Goal: Information Seeking & Learning: Check status

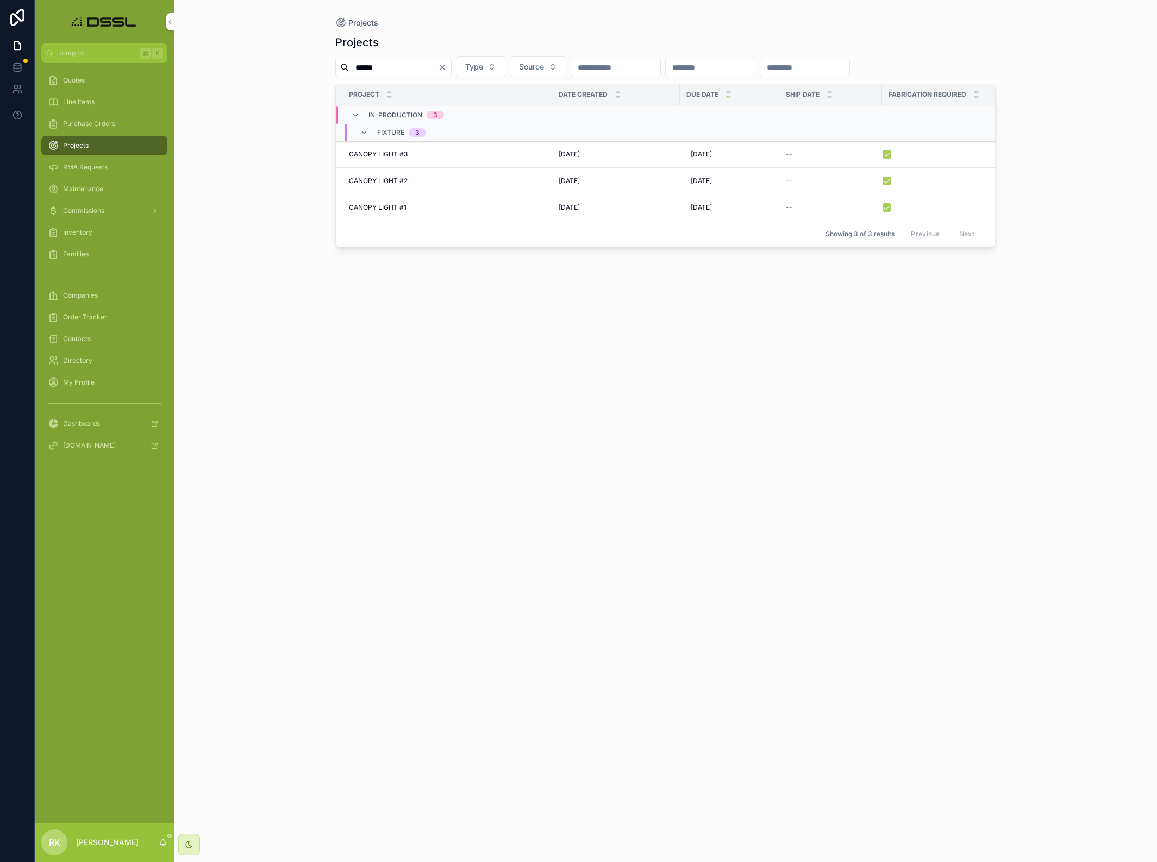
type input "******"
click at [371, 159] on span "CANOPY LIGHT #3" at bounding box center [378, 154] width 59 height 9
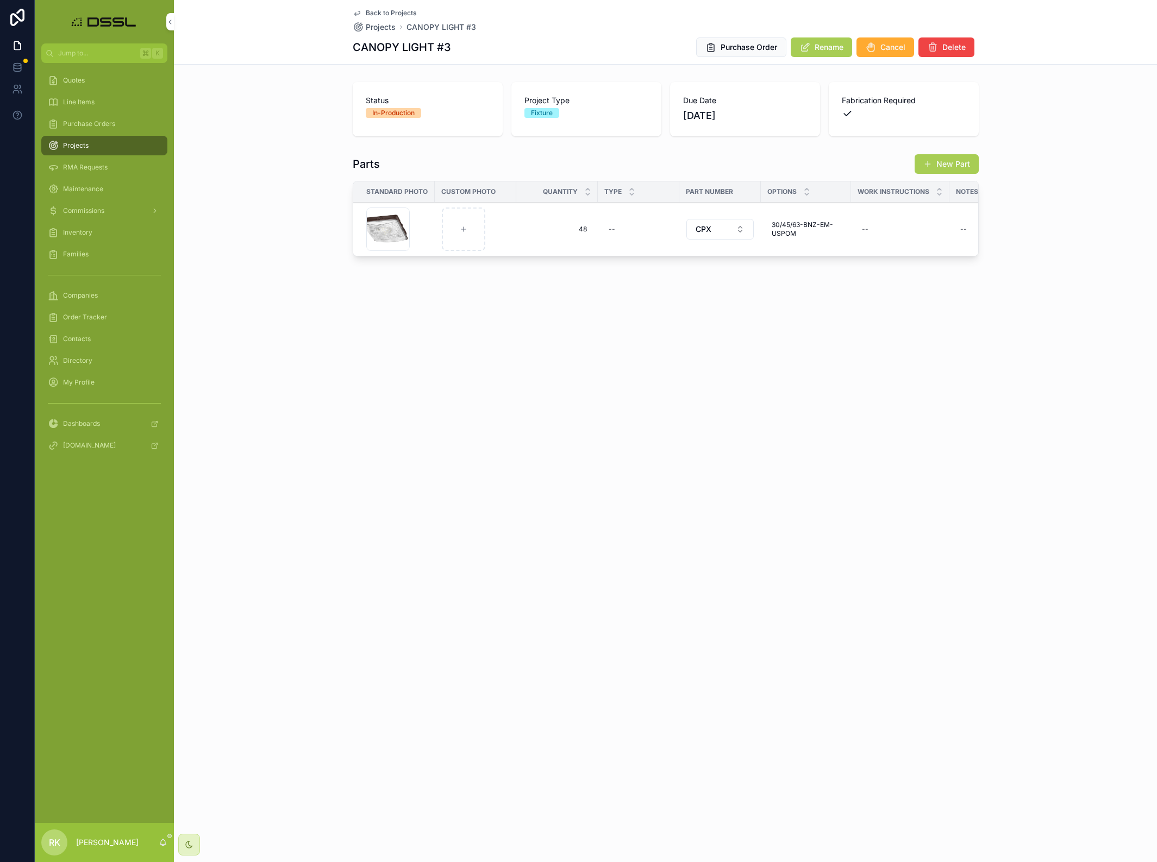
click at [373, 12] on span "Back to Projects" at bounding box center [391, 13] width 51 height 9
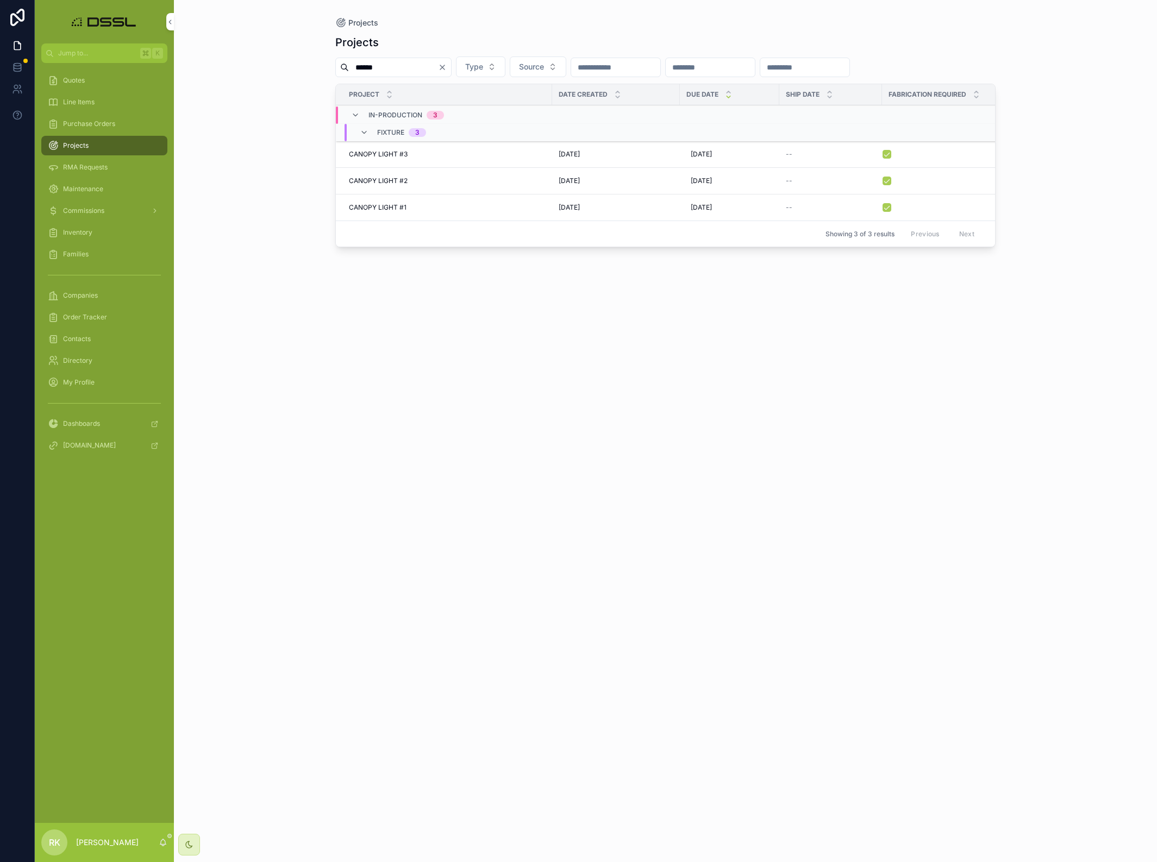
click at [366, 185] on span "CANOPY LIGHT #2" at bounding box center [378, 181] width 59 height 9
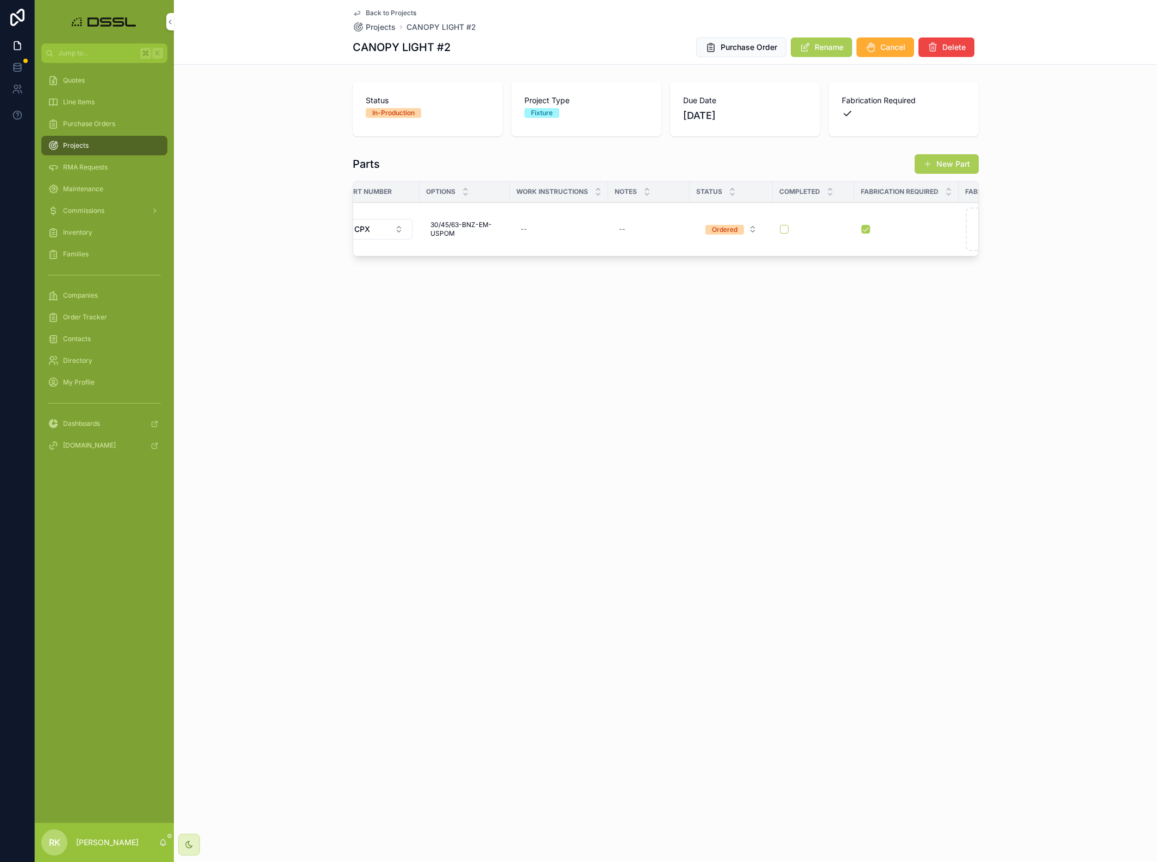
scroll to position [0, 350]
click at [386, 10] on span "Back to Projects" at bounding box center [391, 13] width 51 height 9
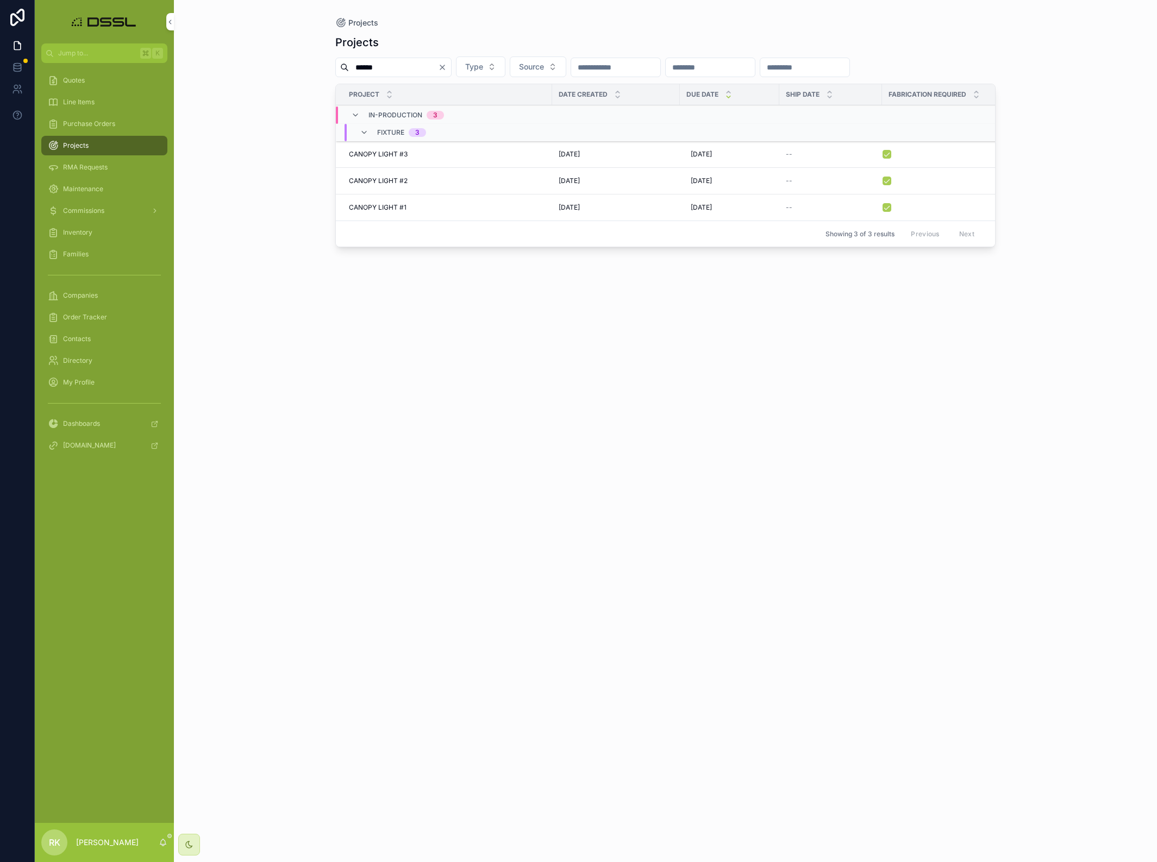
click at [387, 212] on span "CANOPY LIGHT #1" at bounding box center [378, 207] width 58 height 9
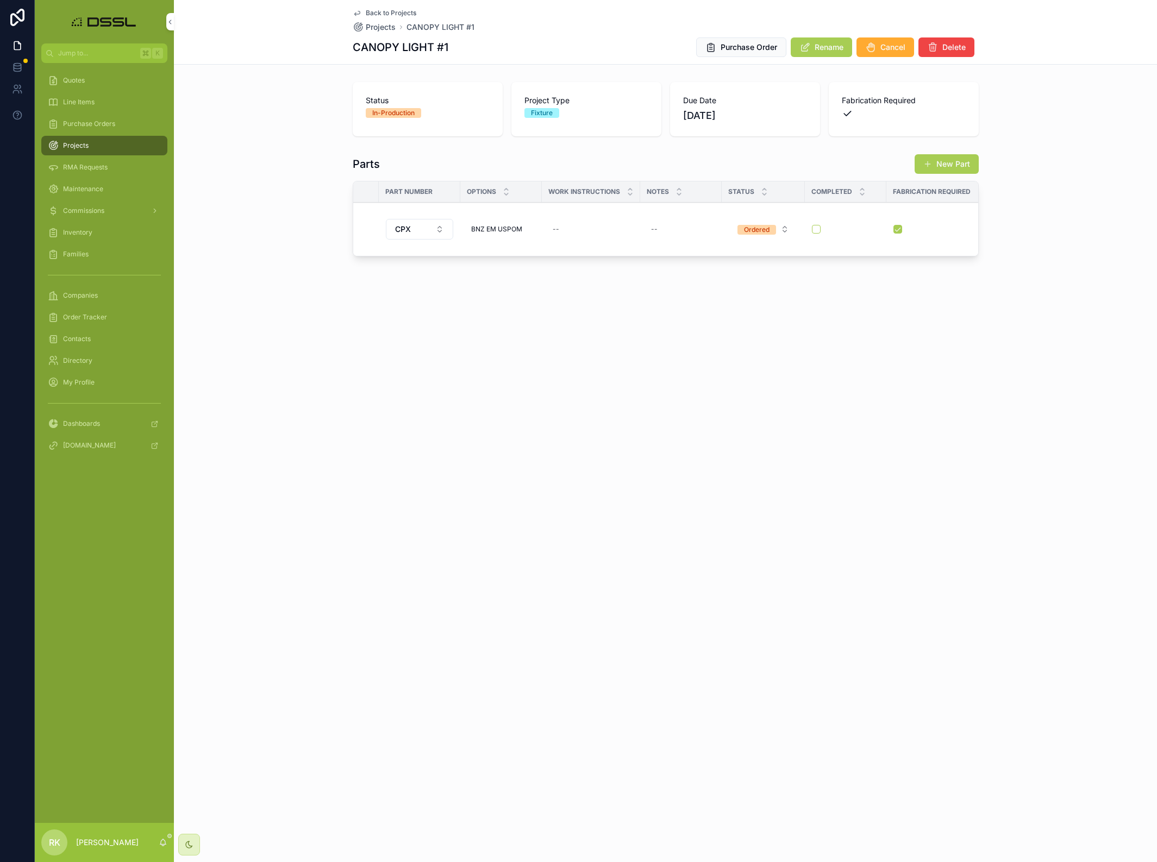
scroll to position [0, 303]
click at [753, 41] on button "Purchase Order" at bounding box center [741, 47] width 90 height 20
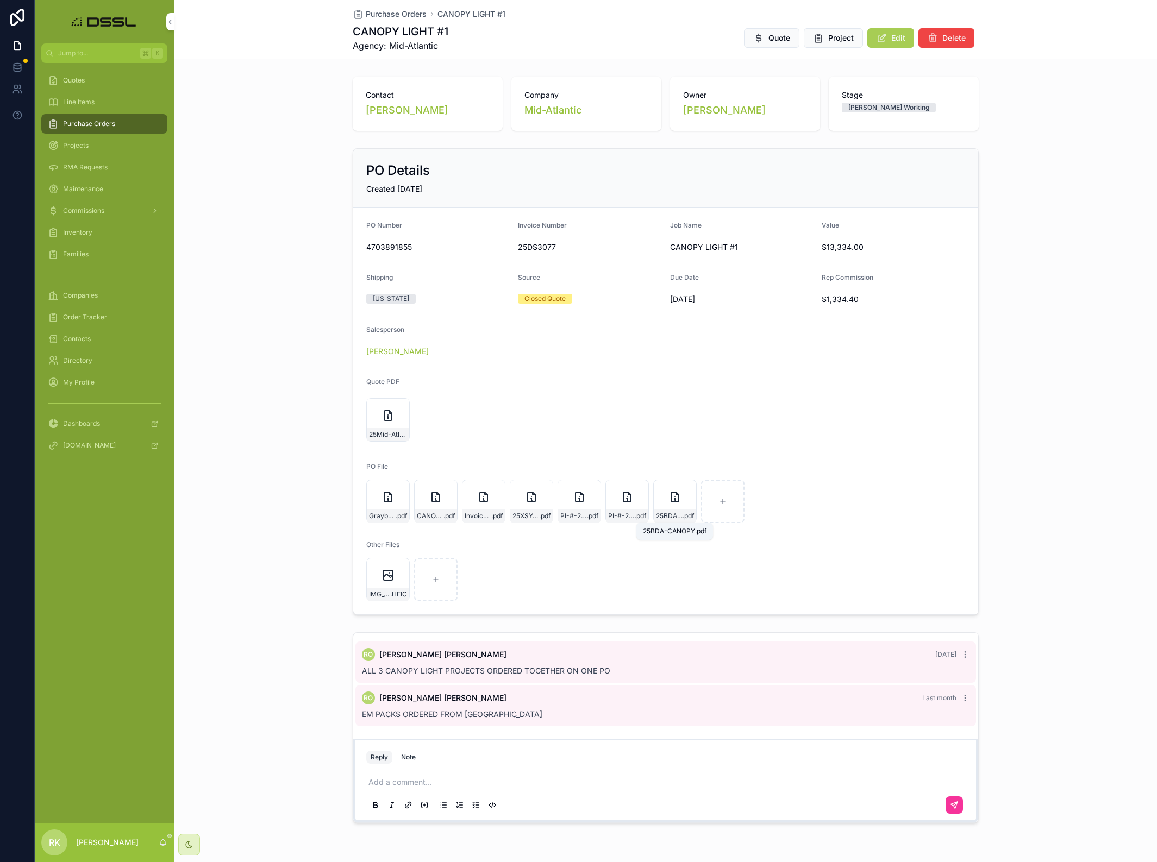
click at [668, 517] on span "25BDA-CANOPY" at bounding box center [669, 516] width 27 height 9
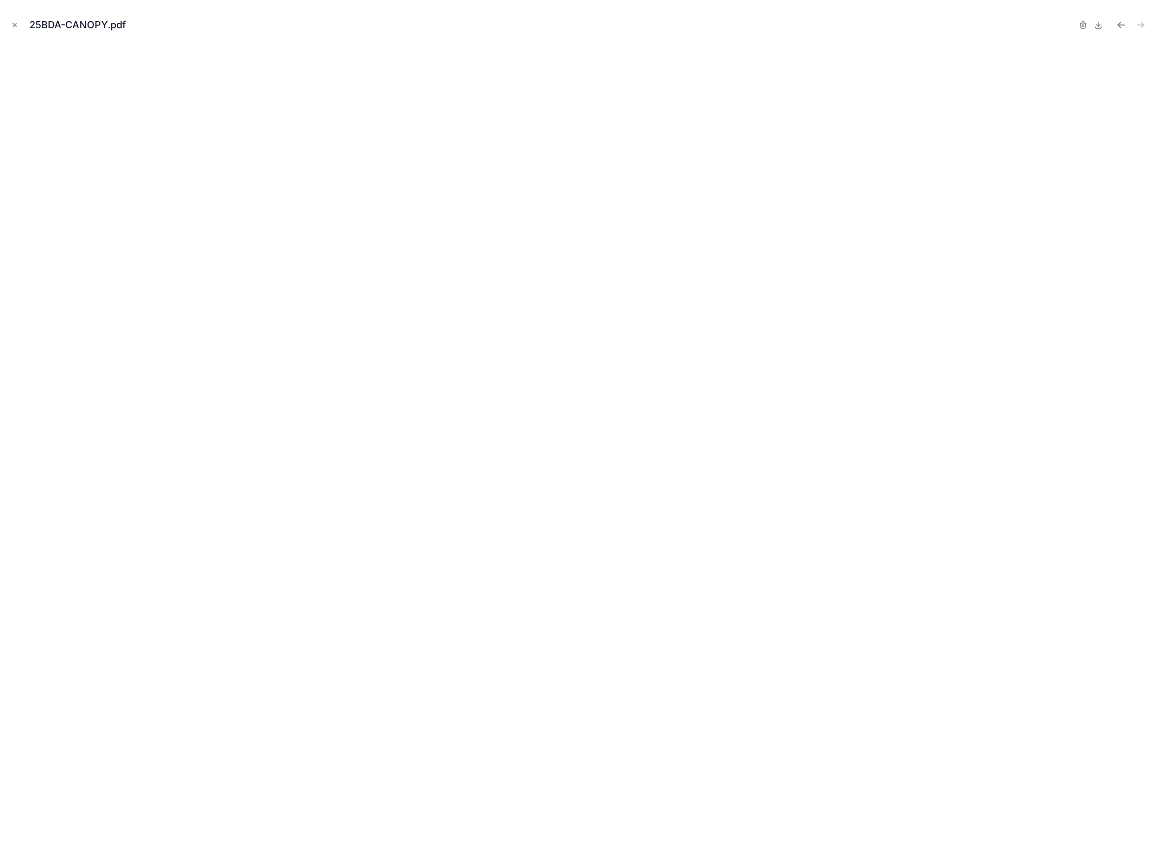
click at [17, 26] on icon "Close modal" at bounding box center [15, 25] width 8 height 8
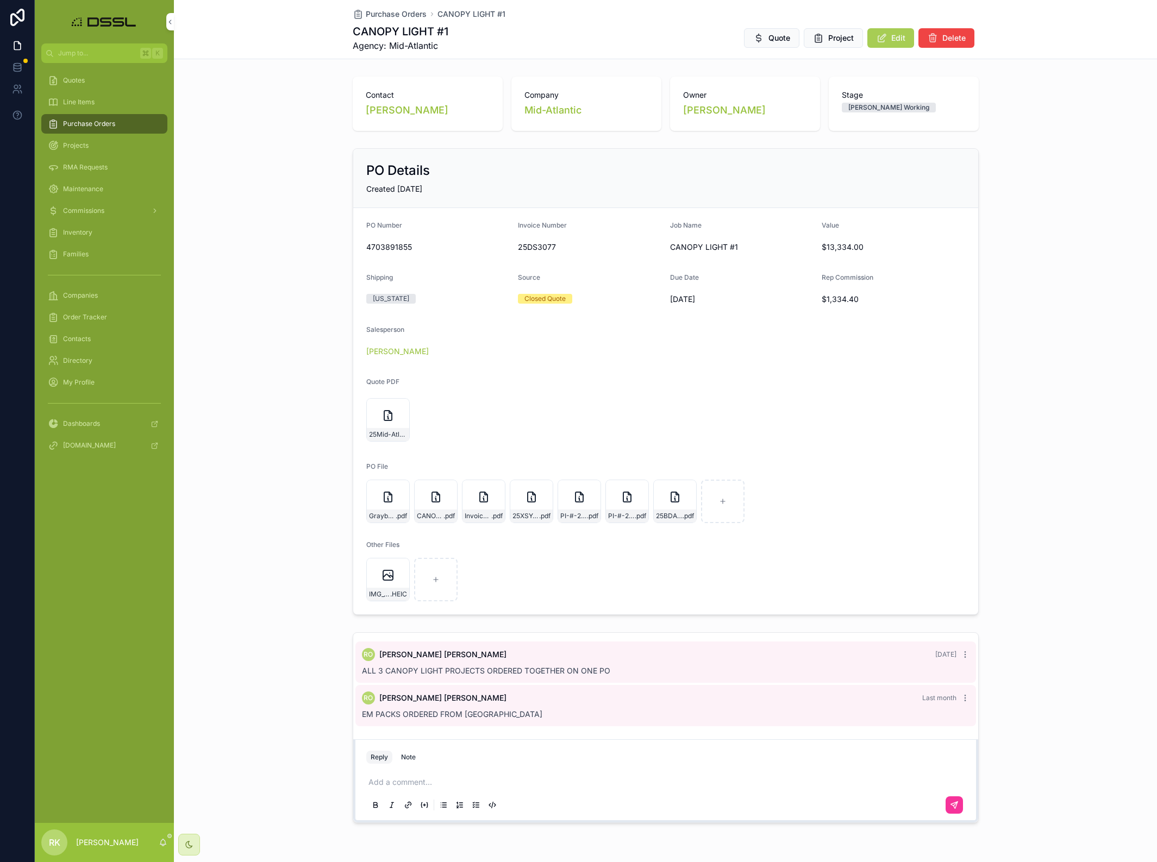
click at [386, 590] on div "IMG_5945 .HEIC" at bounding box center [388, 594] width 42 height 13
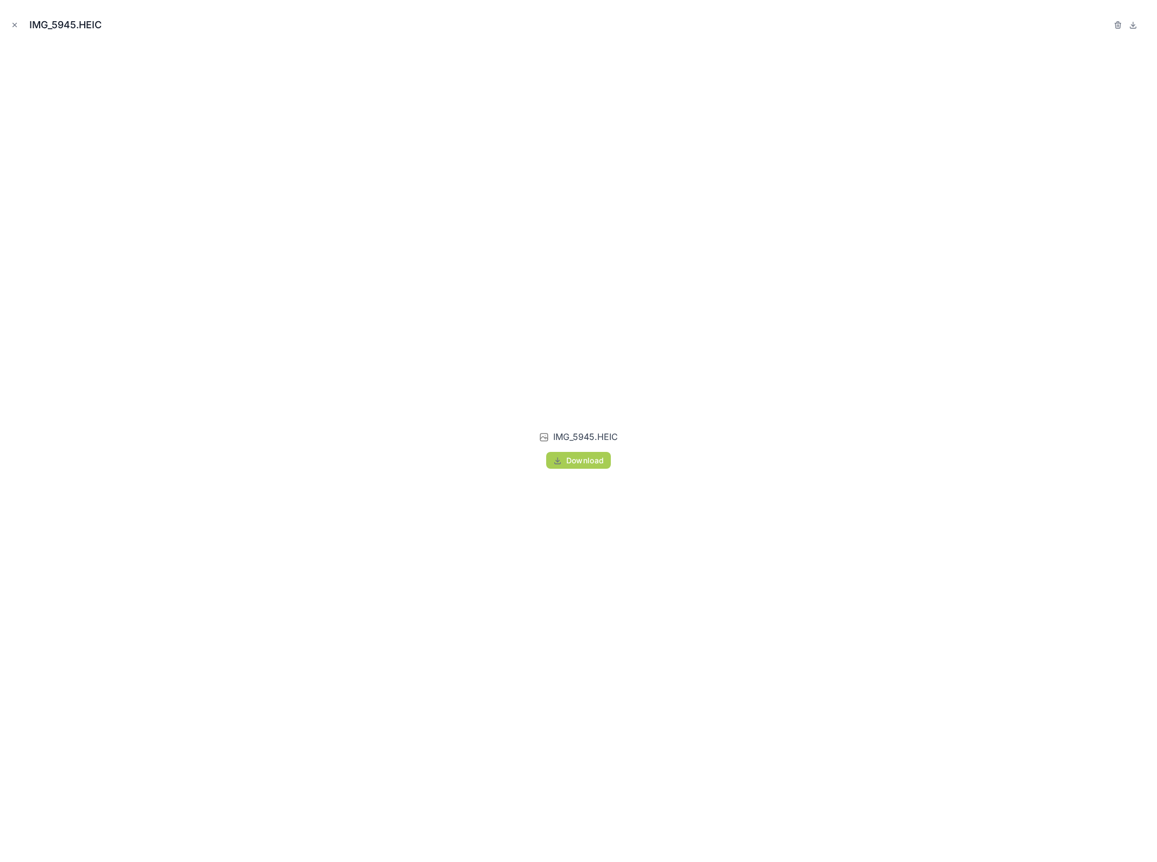
click at [12, 22] on icon "Close modal" at bounding box center [15, 25] width 8 height 8
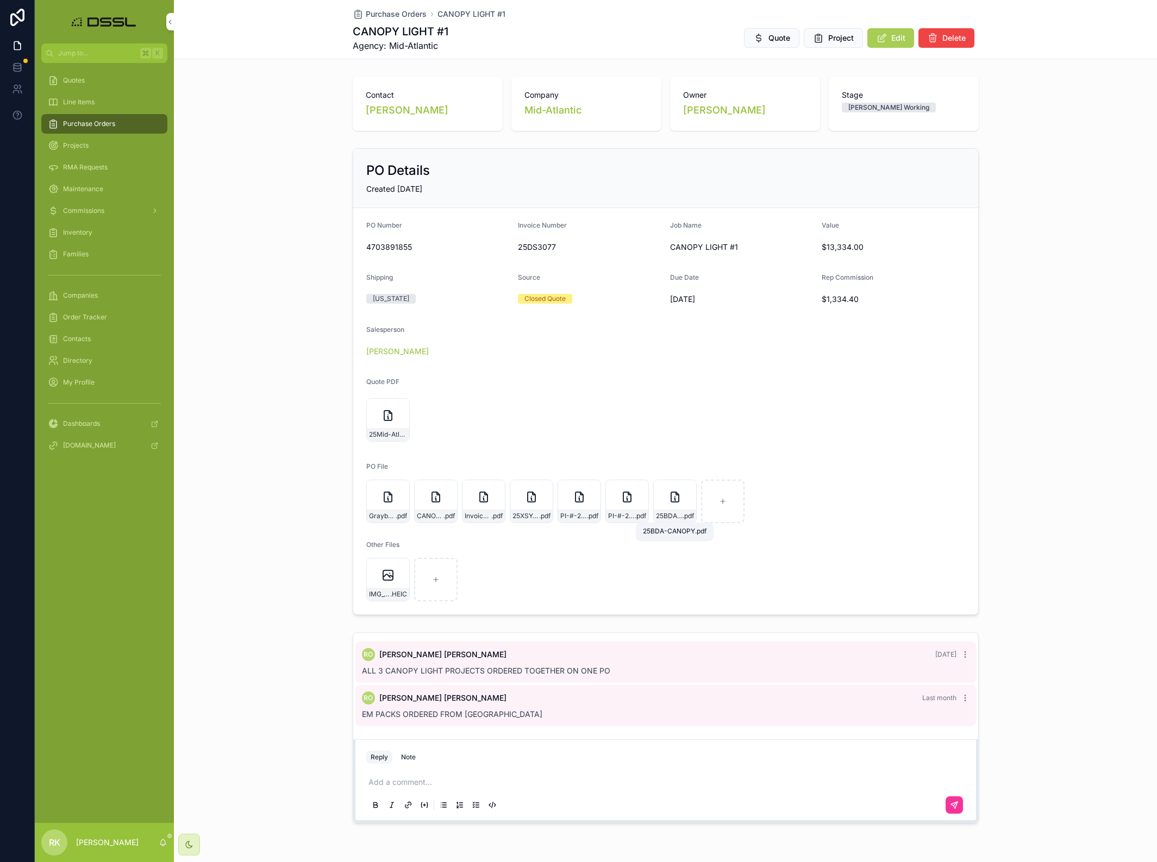
click at [674, 518] on span "25BDA-CANOPY" at bounding box center [669, 516] width 27 height 9
